Goal: Use online tool/utility: Use online tool/utility

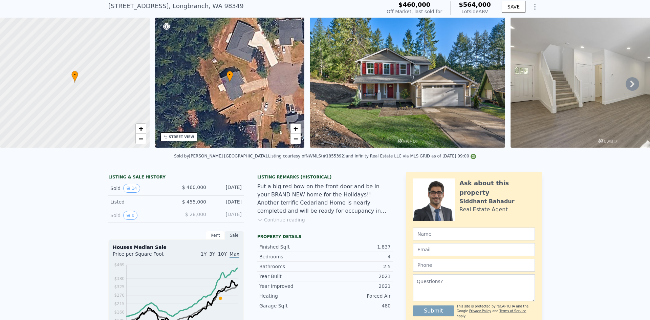
scroll to position [2, 0]
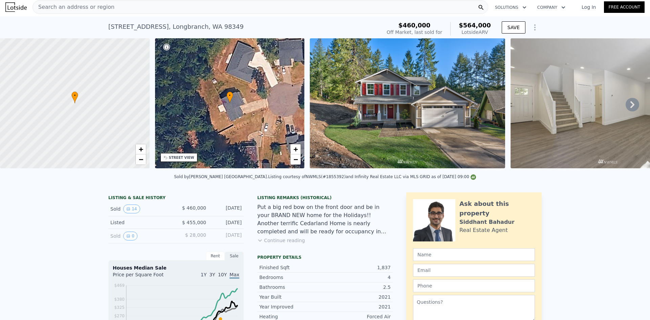
click at [61, 8] on span "Search an address or region" at bounding box center [74, 7] width 82 height 8
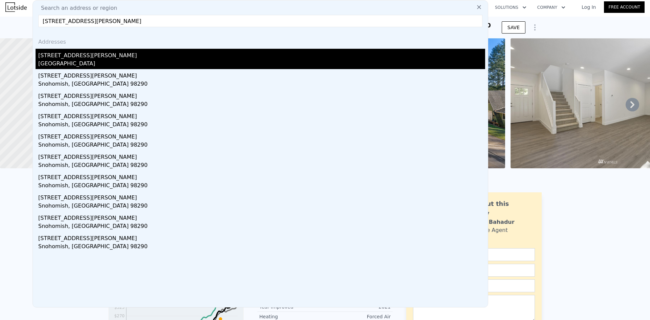
type input "[STREET_ADDRESS][PERSON_NAME]"
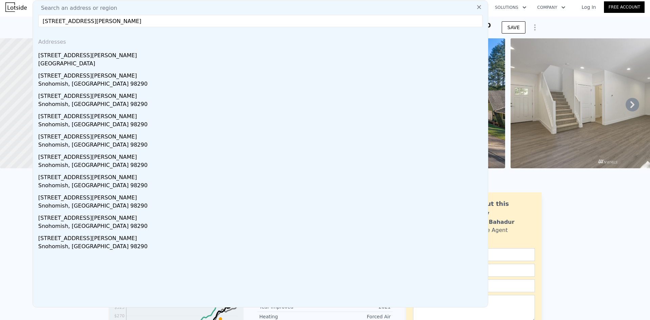
drag, startPoint x: 85, startPoint y: 62, endPoint x: 154, endPoint y: 67, distance: 69.3
click at [85, 62] on div "[GEOGRAPHIC_DATA]" at bounding box center [261, 64] width 447 height 9
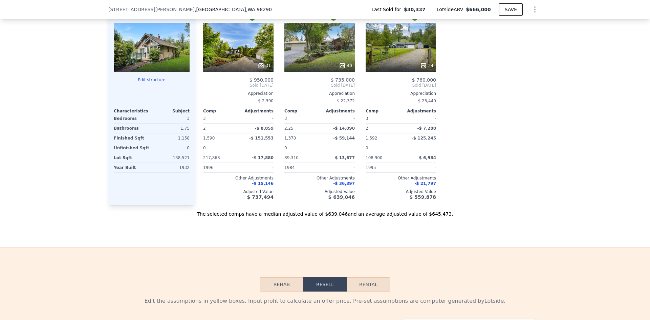
scroll to position [880, 0]
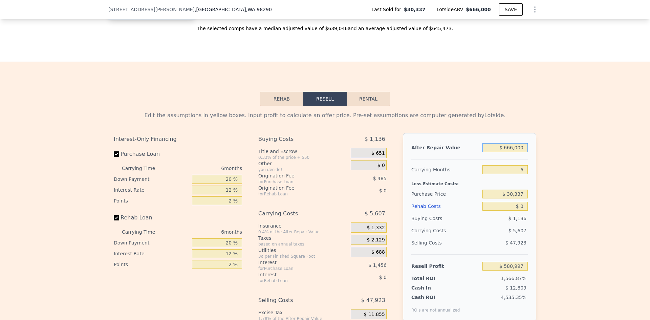
drag, startPoint x: 507, startPoint y: 153, endPoint x: 513, endPoint y: 150, distance: 6.2
click at [511, 151] on input "$ 666,000" at bounding box center [504, 147] width 45 height 9
type input "$ 676,000"
type input "$ 590,266"
type input "$ 67,000"
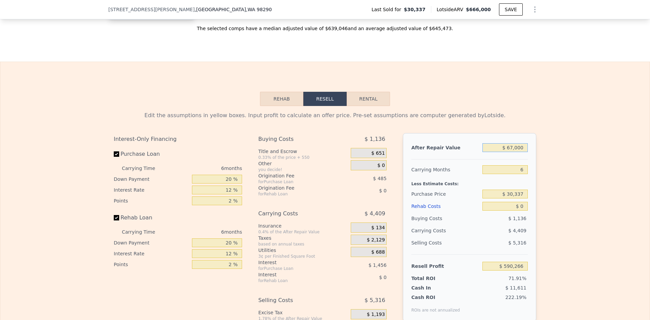
type input "$ 25,802"
type input "$ 670,000"
type input "$ 584,705"
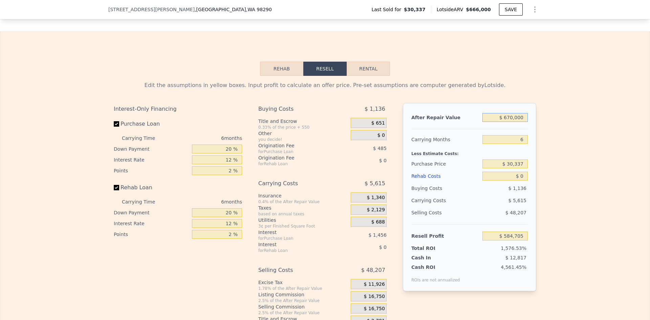
scroll to position [947, 0]
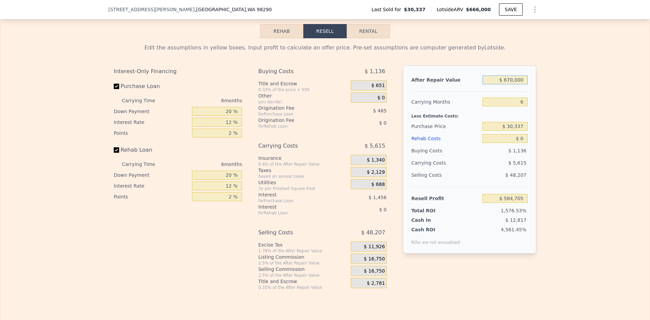
type input "$ 670,000"
drag, startPoint x: 521, startPoint y: 106, endPoint x: 517, endPoint y: 106, distance: 4.5
click at [517, 106] on input "6" at bounding box center [504, 101] width 45 height 9
type input "5"
type input "$ 585,640"
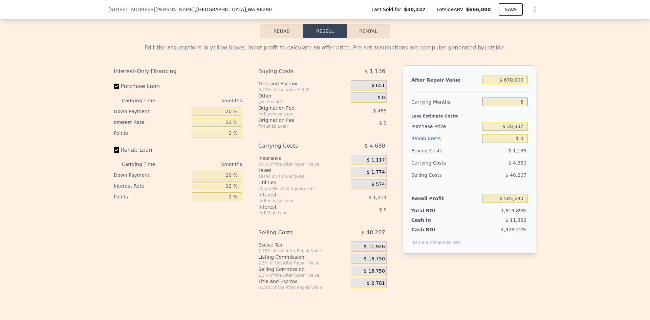
type input "5"
click at [512, 129] on input "$ 30,337" at bounding box center [504, 126] width 45 height 9
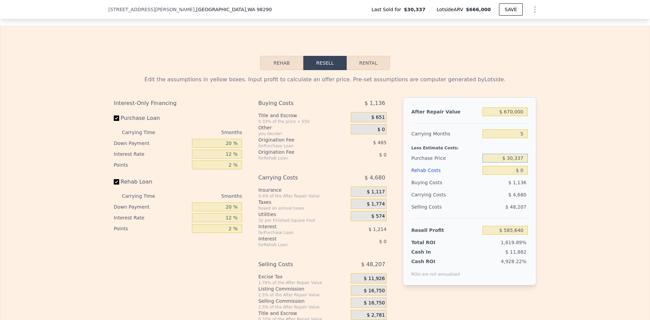
scroll to position [914, 0]
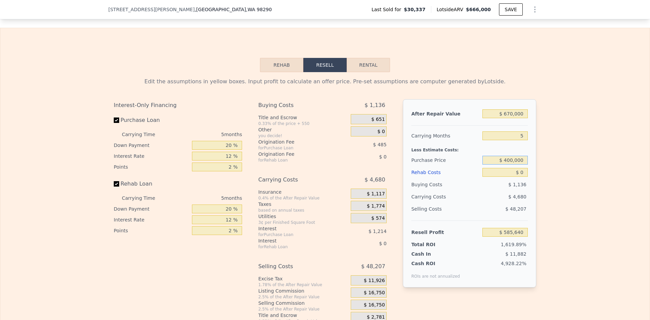
type input "$ 400,000"
click at [521, 177] on input "$ 0" at bounding box center [504, 172] width 45 height 9
type input "$ 194,046"
type input "$ 40"
type input "$ 194,005"
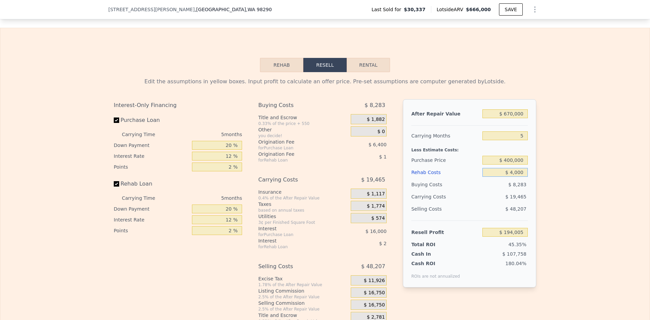
type input "$ 40,000"
type input "$ 151,806"
type input "$ 40,000"
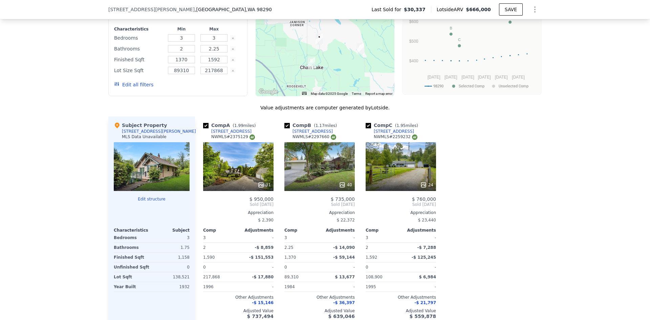
scroll to position [711, 0]
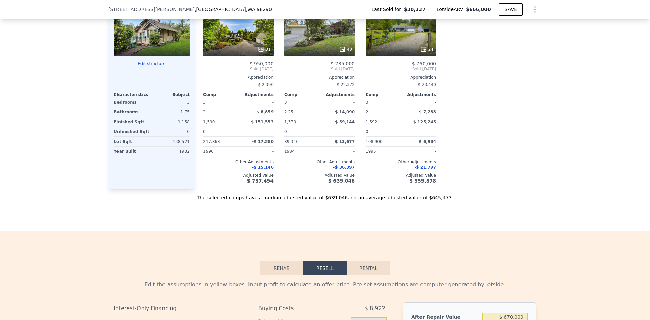
type input "$ 666,000"
type input "6"
type input "$ 0"
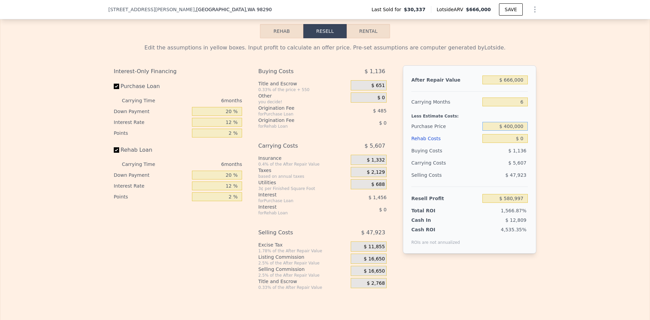
click at [517, 131] on input "$ 400,000" at bounding box center [504, 126] width 45 height 9
click at [522, 143] on input "$ 0" at bounding box center [504, 138] width 45 height 9
type input "$ 186,446"
drag, startPoint x: 508, startPoint y: 84, endPoint x: 512, endPoint y: 84, distance: 4.1
click at [512, 84] on input "$ 666,000" at bounding box center [504, 79] width 45 height 9
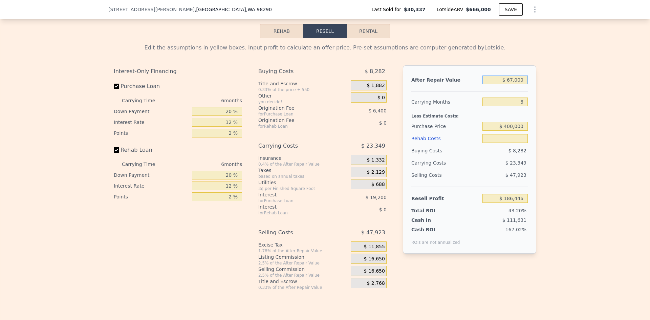
type input "$ 670,000"
type input "$ 0"
type input "$ 190,154"
type input "$ 670,000"
click at [522, 143] on input "$ 0" at bounding box center [504, 138] width 45 height 9
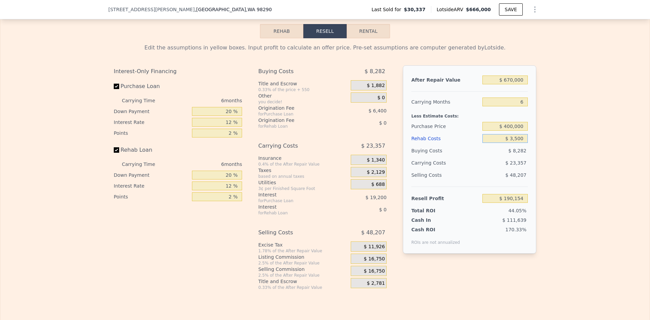
type input "$ 35,000"
type input "$ 152,914"
type input "$ 35,000"
click at [226, 113] on input "20 %" at bounding box center [217, 111] width 50 height 9
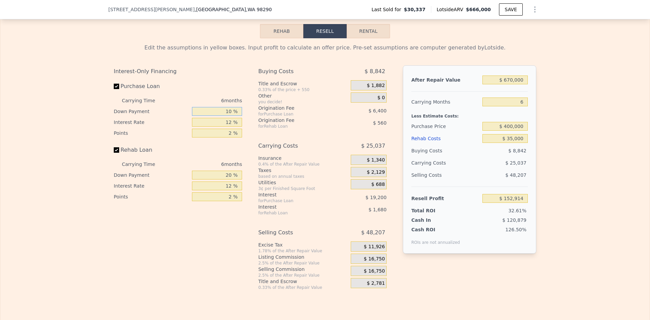
type input "10 %"
type input "1 %"
type input "$ 156,914"
type input "1 %"
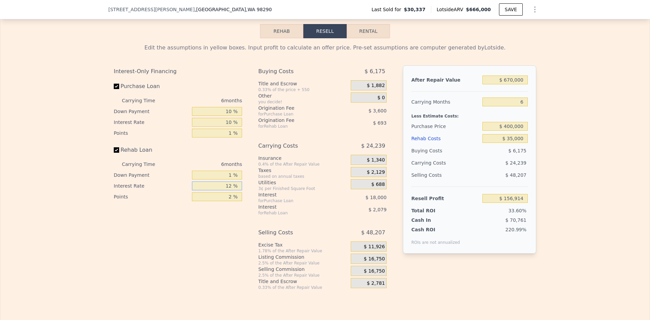
type input "$ 156,379"
type input "10 %"
type input "$ 156,727"
type input "1 %"
type input "$ 157,073"
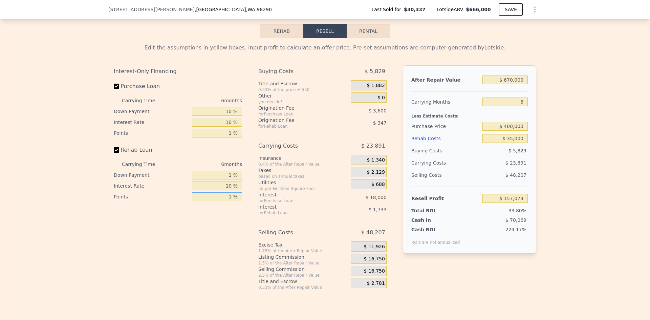
type input "1 %"
click at [230, 177] on input "1 %" at bounding box center [217, 175] width 50 height 9
type input "10 %"
type input "$ 157,261"
type input "10 %"
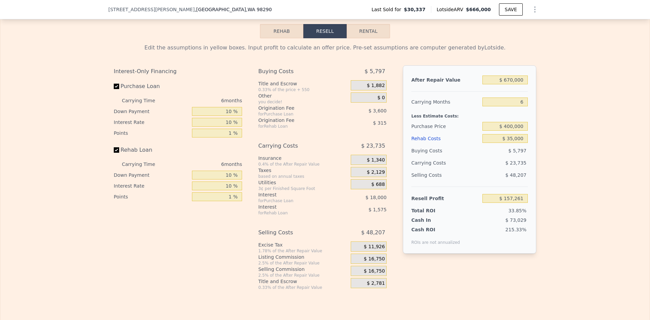
click at [379, 262] on span "$ 16,750" at bounding box center [374, 259] width 21 height 6
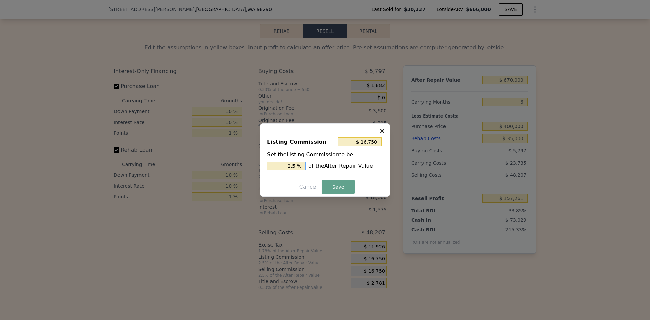
drag, startPoint x: 293, startPoint y: 167, endPoint x: 298, endPoint y: 166, distance: 4.8
click at [298, 166] on input "2.5 %" at bounding box center [286, 165] width 39 height 9
type input "$ 13,400"
type input "2 %"
click at [332, 191] on button "Save" at bounding box center [337, 187] width 33 height 14
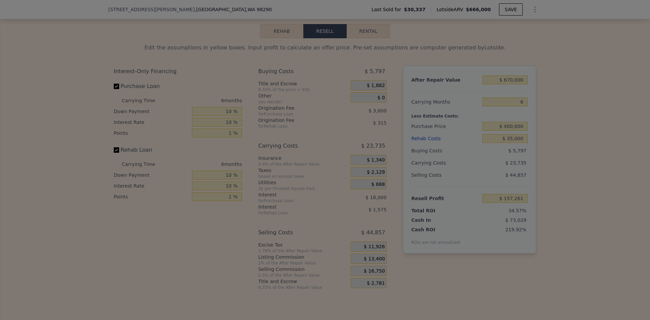
type input "$ 160,611"
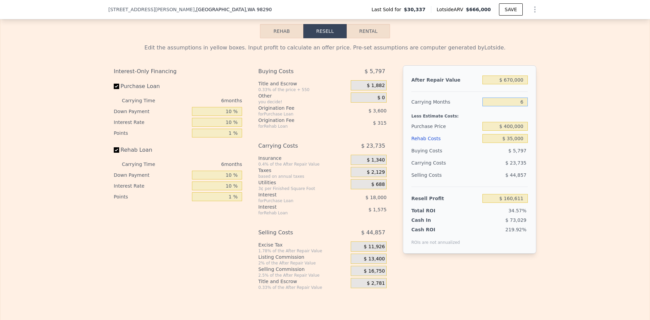
drag, startPoint x: 522, startPoint y: 108, endPoint x: 511, endPoint y: 106, distance: 11.4
click at [511, 106] on input "6" at bounding box center [504, 101] width 45 height 9
type input "5"
type input "$ 164,566"
type input "5"
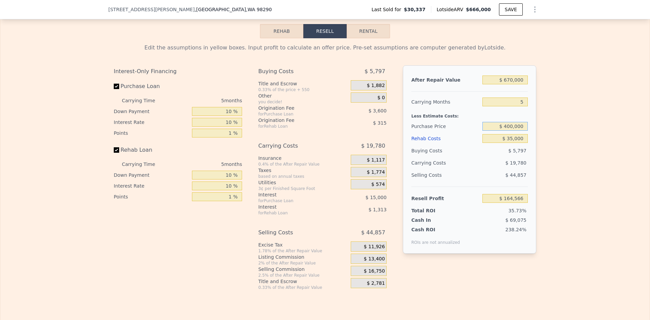
drag, startPoint x: 507, startPoint y: 131, endPoint x: 511, endPoint y: 130, distance: 3.7
click at [511, 130] on input "$ 400,000" at bounding box center [504, 126] width 45 height 9
type input "$ 450,000"
click at [548, 150] on div "Edit the assumptions in yellow boxes. Input profit to calculate an offer price.…" at bounding box center [324, 164] width 649 height 252
type input "$ 112,074"
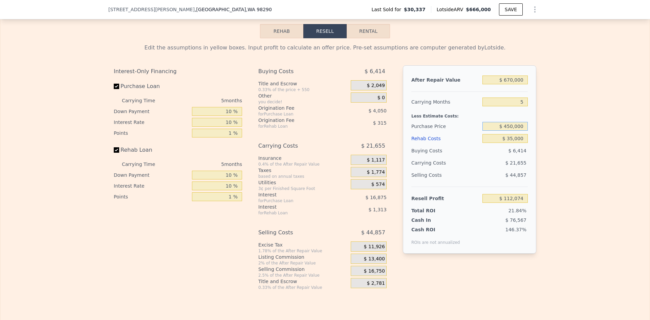
click at [511, 130] on input "$ 450,000" at bounding box center [504, 126] width 45 height 9
type input "$ 48,000"
click at [558, 156] on div "Edit the assumptions in yellow boxes. Input profit to calculate an offer price.…" at bounding box center [324, 164] width 649 height 252
type input "$ 534,106"
click at [511, 131] on input "$ 48,000" at bounding box center [504, 126] width 45 height 9
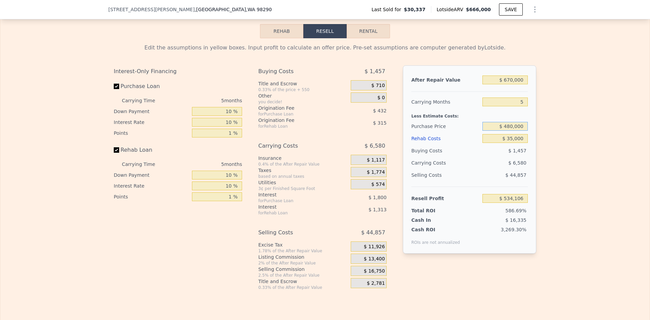
type input "$ 480,000"
click at [580, 149] on div "Edit the assumptions in yellow boxes. Input profit to calculate an offer price.…" at bounding box center [324, 164] width 649 height 252
type input "$ 80,580"
click at [509, 130] on input "$ 480,000" at bounding box center [504, 126] width 45 height 9
type input "$ 490,000"
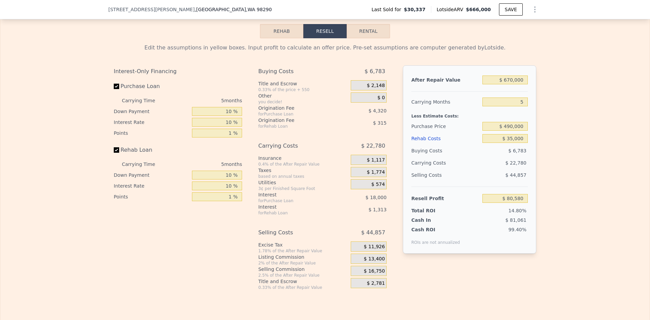
click at [553, 143] on div "Edit the assumptions in yellow boxes. Input profit to calculate an offer price.…" at bounding box center [324, 164] width 649 height 252
type input "$ 70,081"
click at [508, 131] on input "$ 490,000" at bounding box center [504, 126] width 45 height 9
type input "$ 495,000"
click at [599, 156] on div "Edit the assumptions in yellow boxes. Input profit to calculate an offer price.…" at bounding box center [324, 164] width 649 height 252
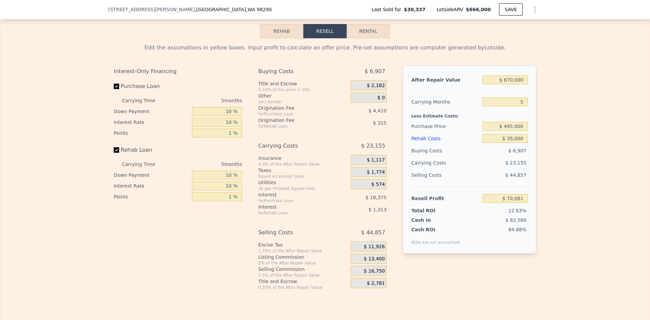
type input "$ 64,830"
drag, startPoint x: 505, startPoint y: 130, endPoint x: 510, endPoint y: 131, distance: 5.1
click at [510, 131] on input "$ 495,000" at bounding box center [504, 126] width 45 height 9
type input "$ 505,000"
click at [564, 144] on div "Edit the assumptions in yellow boxes. Input profit to calculate an offer price.…" at bounding box center [324, 164] width 649 height 252
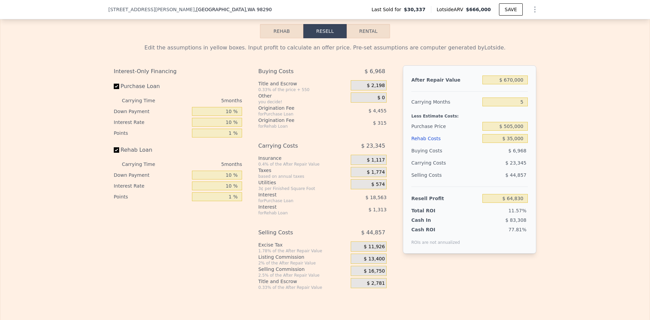
type input "$ 54,331"
click at [511, 131] on input "$ 505,000" at bounding box center [504, 126] width 45 height 9
type input "$ 500,000"
click at [553, 142] on div "Edit the assumptions in yellow boxes. Input profit to calculate an offer price.…" at bounding box center [324, 164] width 649 height 252
type input "$ 59,583"
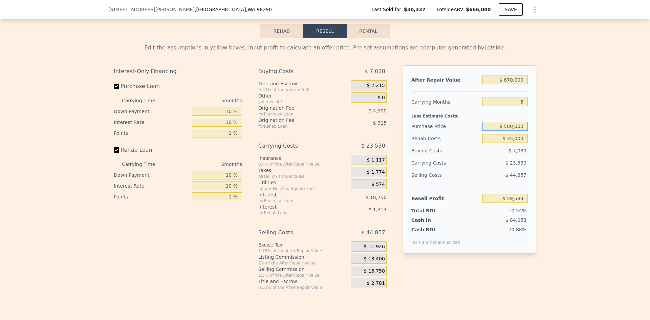
click at [509, 130] on input "$ 500,000" at bounding box center [504, 126] width 45 height 9
type input "$ 450,000"
click at [558, 168] on div "Edit the assumptions in yellow boxes. Input profit to calculate an offer price.…" at bounding box center [324, 164] width 649 height 252
type input "$ 112,074"
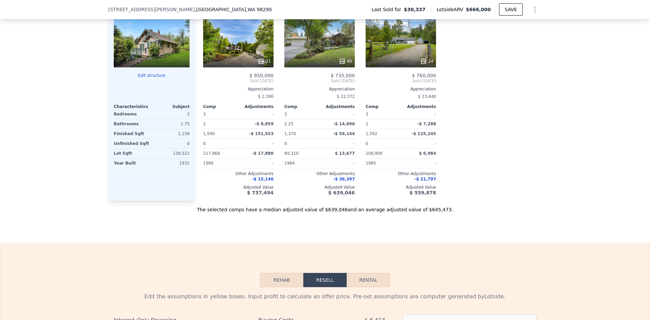
scroll to position [643, 0]
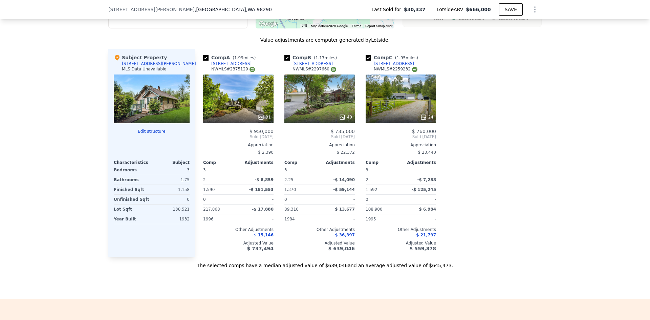
type input "$ 666,000"
type input "6"
type input "$ 0"
type input "$ 580,997"
